Goal: Find specific page/section: Find specific page/section

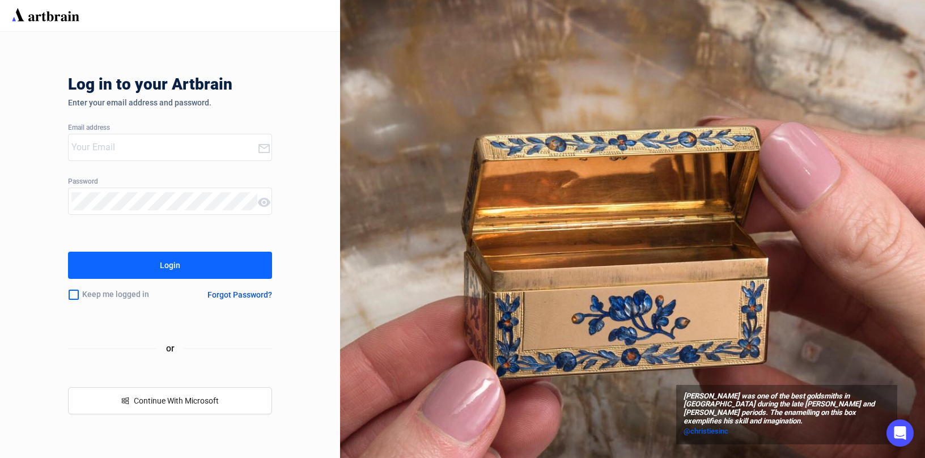
type input "[PERSON_NAME][EMAIL_ADDRESS][DOMAIN_NAME]"
click at [139, 275] on button "Login" at bounding box center [170, 265] width 204 height 27
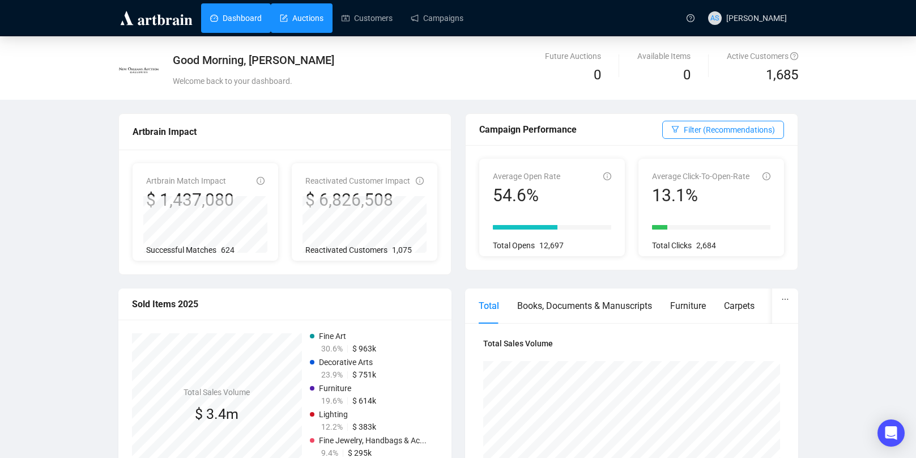
click at [300, 15] on link "Auctions" at bounding box center [302, 17] width 44 height 29
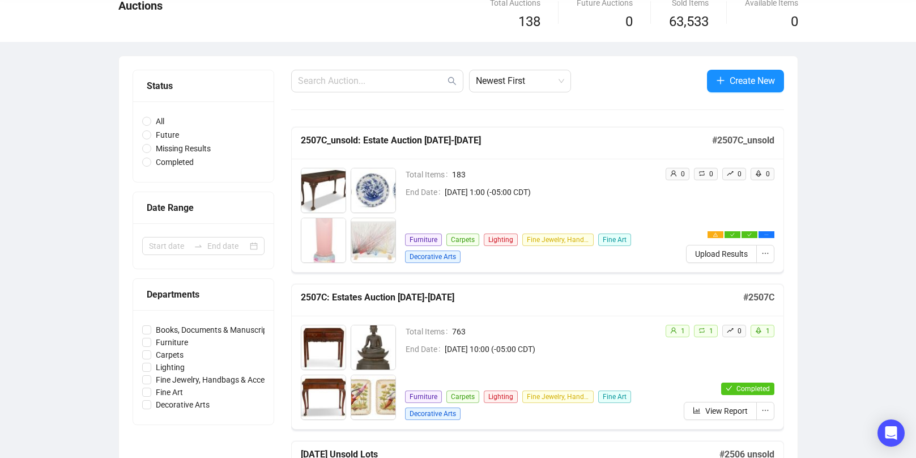
scroll to position [51, 0]
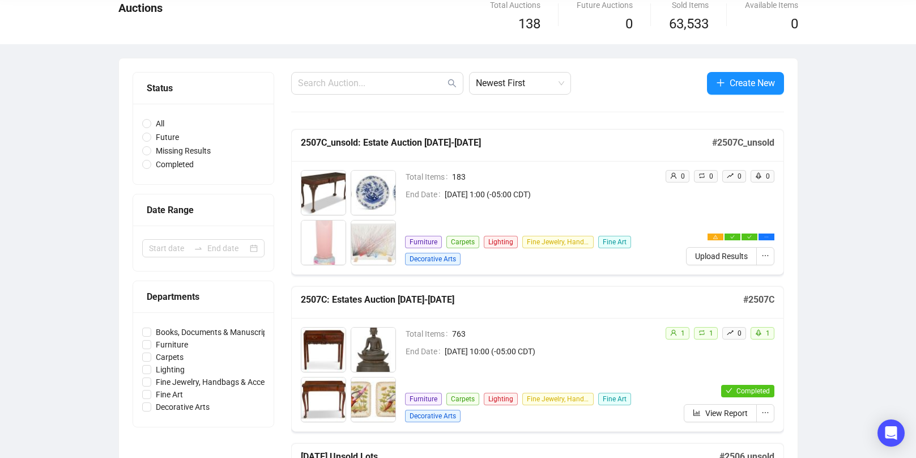
click at [606, 188] on span "[DATE] 1:00 (-05:00 CDT)" at bounding box center [550, 194] width 211 height 12
